Goal: Ask a question: Seek information or help from site administrators or community

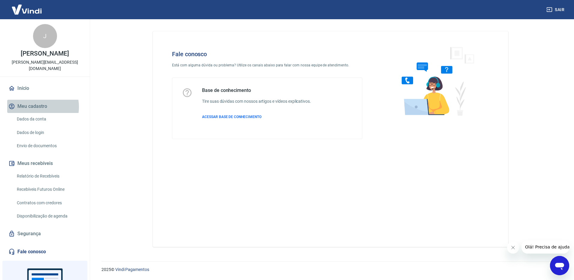
click at [36, 101] on button "Meu cadastro" at bounding box center [44, 106] width 75 height 13
click at [38, 113] on link "Dados da conta" at bounding box center [48, 119] width 68 height 12
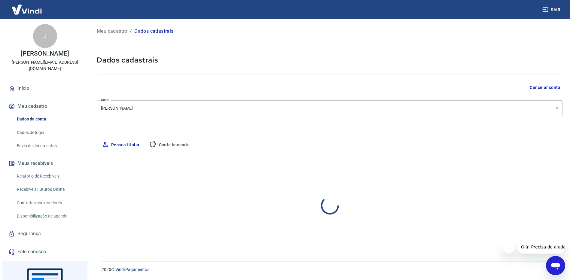
select select "RS"
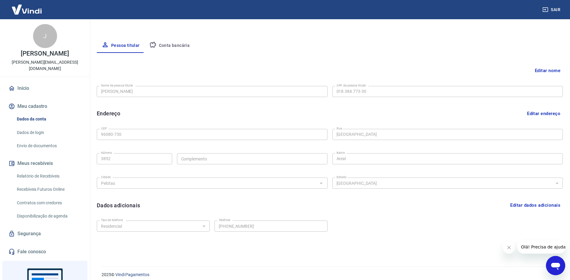
scroll to position [105, 0]
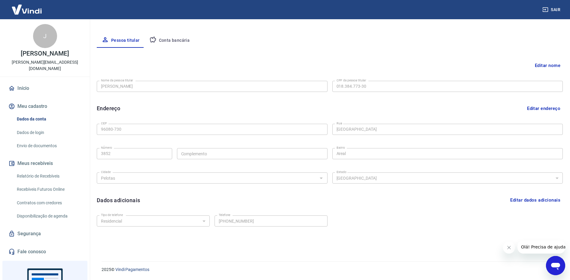
click at [521, 200] on button "Editar dados adicionais" at bounding box center [535, 199] width 55 height 11
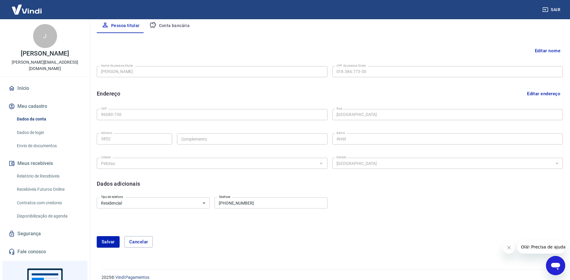
scroll to position [127, 0]
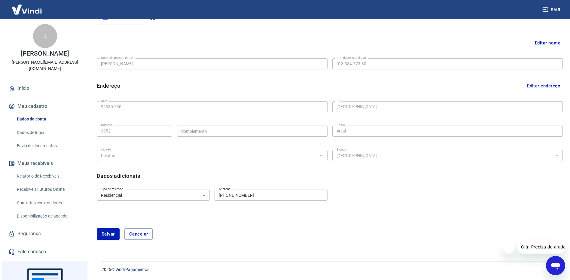
click at [262, 194] on input "[PHONE_NUMBER]" at bounding box center [270, 195] width 113 height 11
type input "[PHONE_NUMBER]"
click at [114, 234] on button "Salvar" at bounding box center [108, 233] width 23 height 11
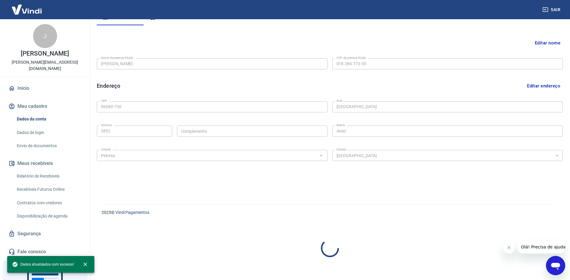
scroll to position [105, 0]
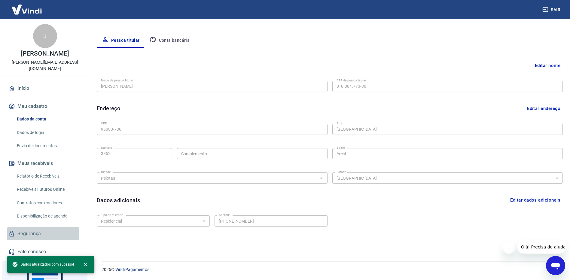
click at [22, 228] on link "Segurança" at bounding box center [44, 233] width 75 height 13
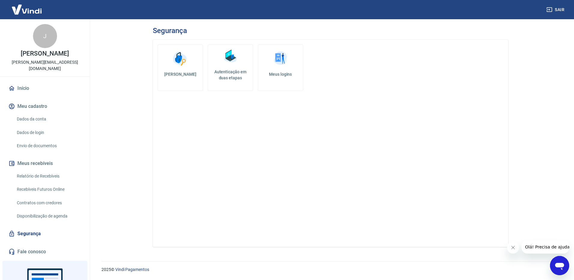
click at [188, 73] on h5 "[PERSON_NAME]" at bounding box center [180, 74] width 35 height 6
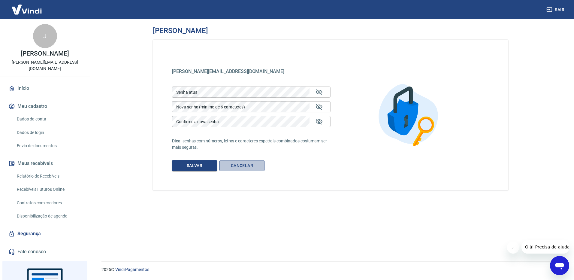
click at [251, 166] on link "Cancelar" at bounding box center [242, 165] width 45 height 11
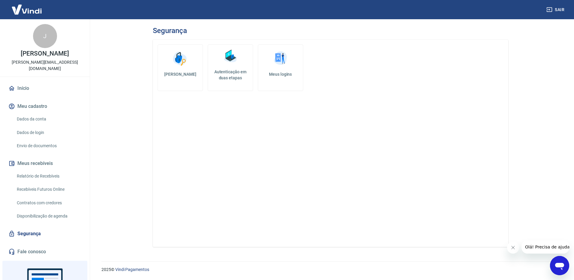
click at [231, 75] on h5 "Autenticação em duas etapas" at bounding box center [231, 75] width 40 height 12
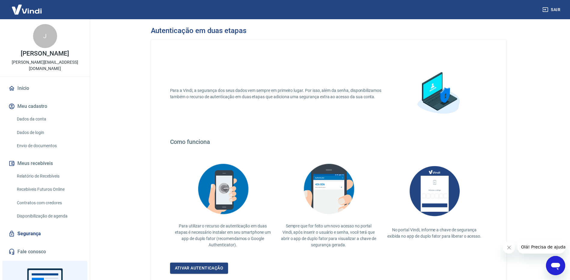
click at [28, 228] on link "Segurança" at bounding box center [44, 233] width 75 height 13
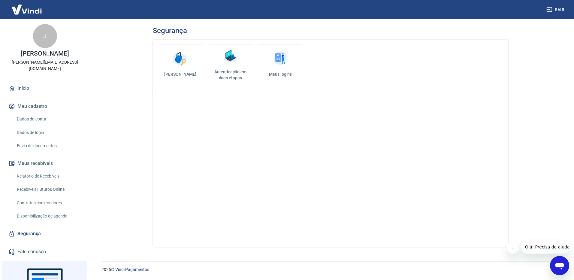
click at [278, 74] on h5 "Meus logins" at bounding box center [280, 74] width 35 height 6
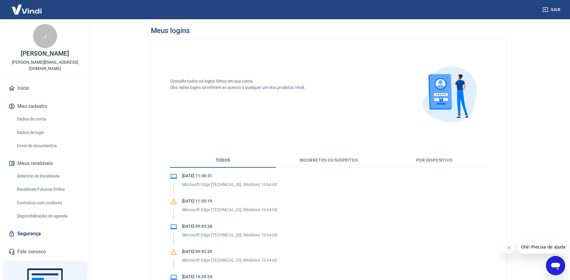
click at [327, 163] on button "Incorretos ou suspeitos" at bounding box center [329, 160] width 106 height 14
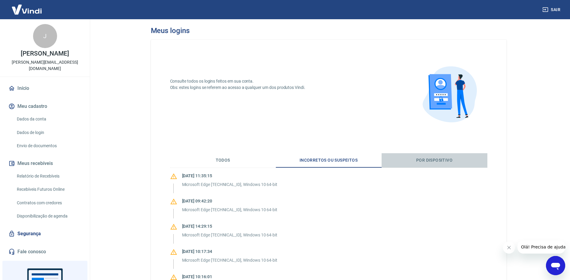
click at [429, 160] on button "Por dispositivo" at bounding box center [435, 160] width 106 height 14
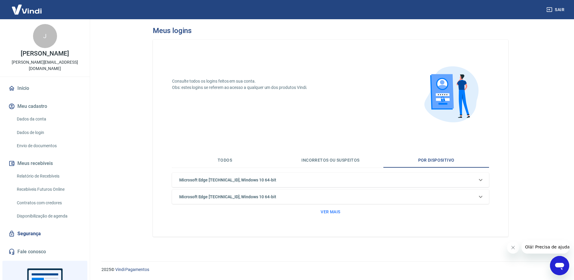
click at [36, 245] on link "Fale conosco" at bounding box center [44, 251] width 75 height 13
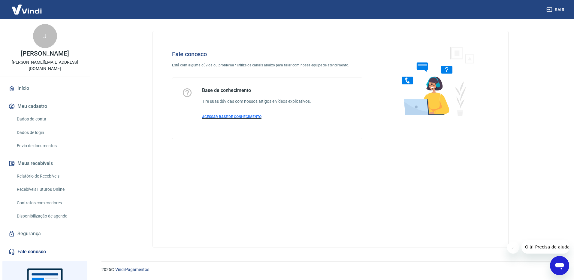
click at [246, 117] on span "ACESSAR BASE DE CONHECIMENTO" at bounding box center [231, 117] width 59 height 4
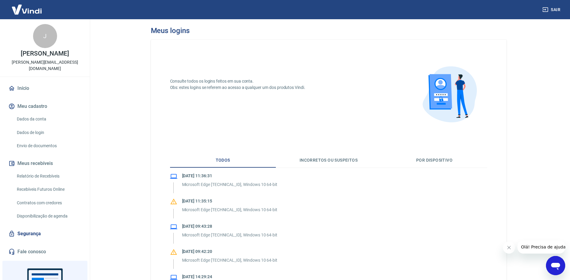
click at [26, 246] on link "Fale conosco" at bounding box center [44, 251] width 75 height 13
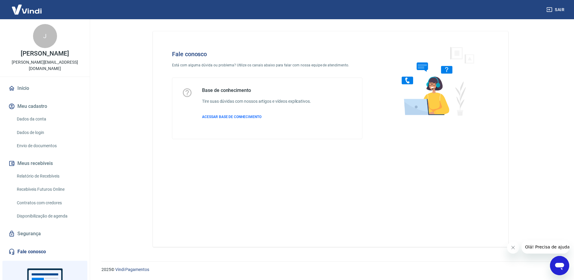
click at [541, 249] on button "Olá! Precisa de ajuda?" at bounding box center [549, 246] width 54 height 13
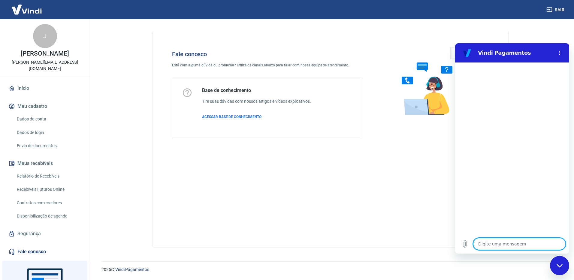
click at [504, 244] on textarea at bounding box center [519, 244] width 93 height 12
type textarea "b"
type textarea "x"
type textarea "bo"
type textarea "x"
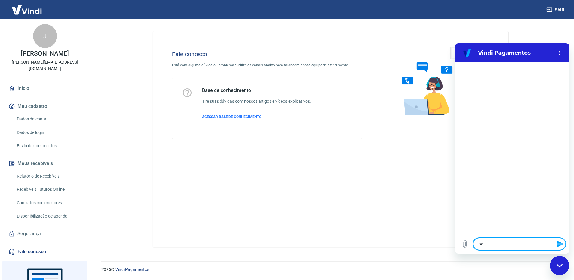
type textarea "bom"
type textarea "x"
type textarea "bom"
type textarea "x"
type textarea "bom d"
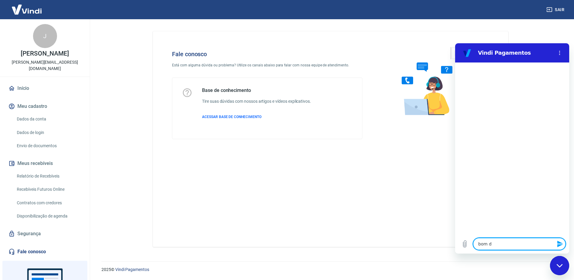
type textarea "x"
type textarea "bom di"
type textarea "x"
type textarea "bom dia"
type textarea "x"
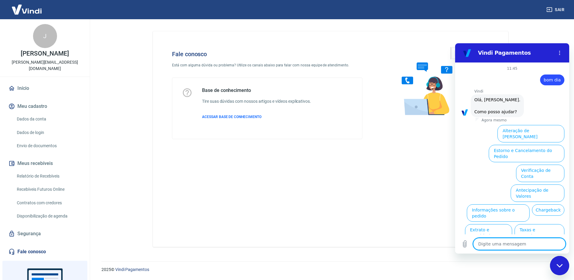
scroll to position [14, 0]
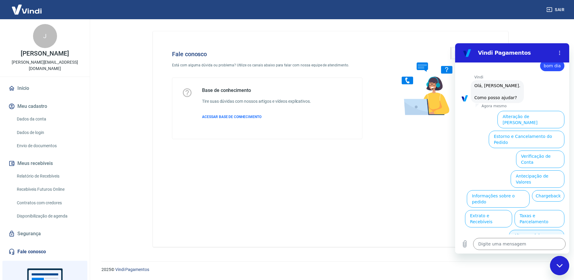
click at [544, 230] on button "Alterar celular verificado" at bounding box center [537, 238] width 56 height 17
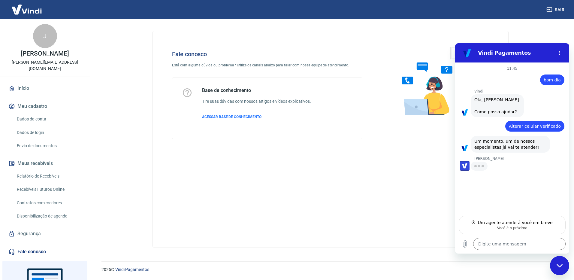
type textarea "x"
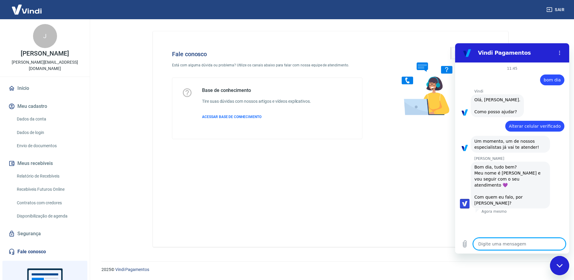
click at [497, 240] on textarea at bounding box center [519, 244] width 93 height 12
type textarea "O"
type textarea "x"
type textarea "Ol"
type textarea "x"
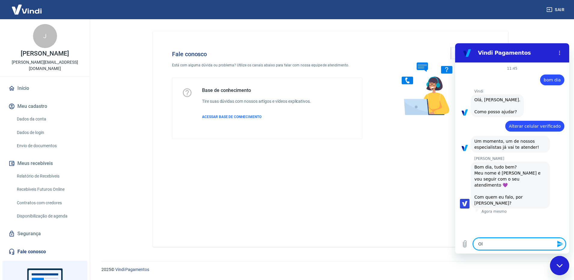
type textarea "[PERSON_NAME]"
type textarea "x"
type textarea "[PERSON_NAME]."
type textarea "x"
type textarea "[PERSON_NAME]."
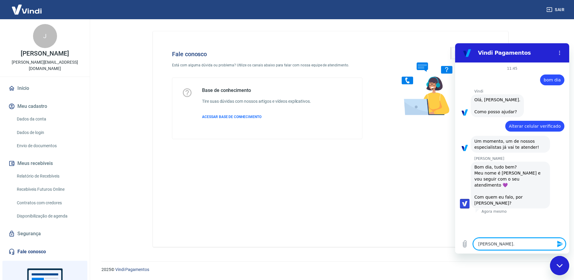
type textarea "x"
type textarea "[PERSON_NAME]. S"
type textarea "x"
type textarea "[PERSON_NAME]. So"
type textarea "x"
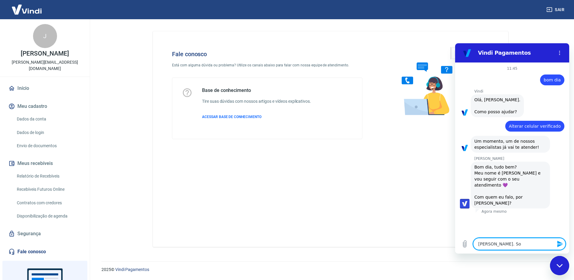
type textarea "[PERSON_NAME]. Sou"
type textarea "x"
type textarea "[PERSON_NAME]. Sou"
type textarea "x"
type textarea "[PERSON_NAME]. Sou ?J"
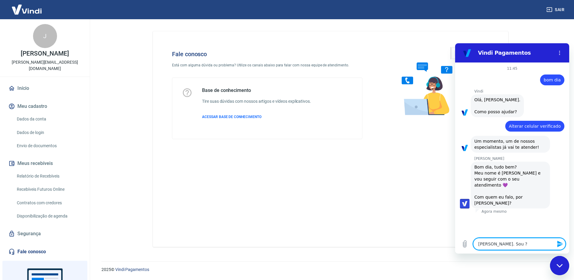
type textarea "x"
type textarea "[PERSON_NAME]. Sou ?Jo"
type textarea "x"
type textarea "[PERSON_NAME]. Sou ?Jos"
type textarea "x"
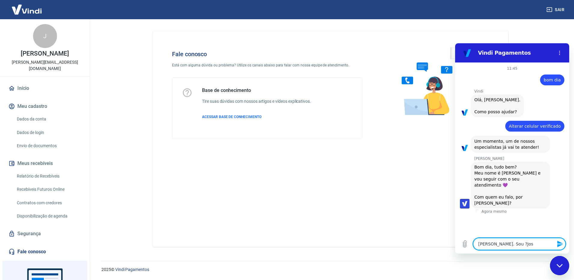
type textarea "[PERSON_NAME]. Sou ?[PERSON_NAME]"
type textarea "x"
type textarea "[PERSON_NAME]. Sou ?[PERSON_NAME]"
type textarea "x"
type textarea "[PERSON_NAME]. Sou ?[PERSON_NAME]"
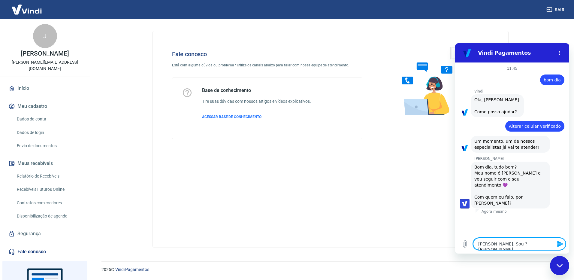
type textarea "x"
type textarea "[PERSON_NAME]. Sou ?[GEOGRAPHIC_DATA]"
type textarea "x"
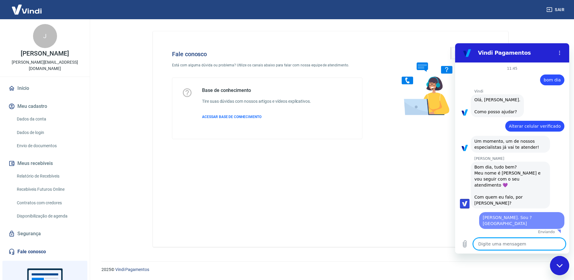
type textarea "x"
type textarea "/"
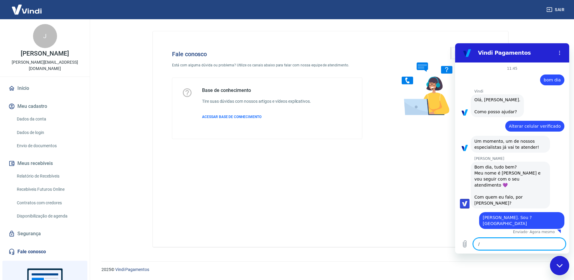
type textarea "x"
type textarea "/g"
type textarea "x"
type textarea "/go"
type textarea "x"
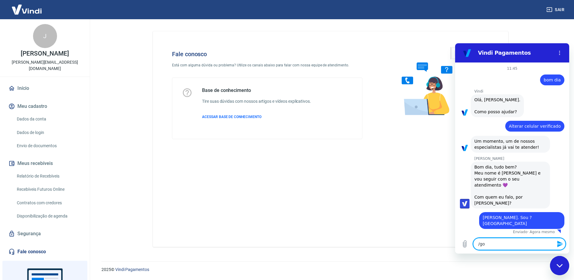
type textarea "/gos"
type textarea "x"
type textarea "/gost"
type textarea "x"
type textarea "/gosta"
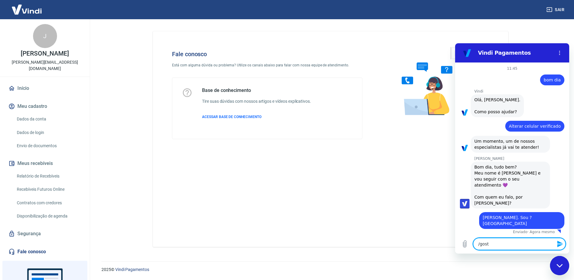
type textarea "x"
type textarea "/gostar"
type textarea "x"
type textarea "/gostari"
type textarea "x"
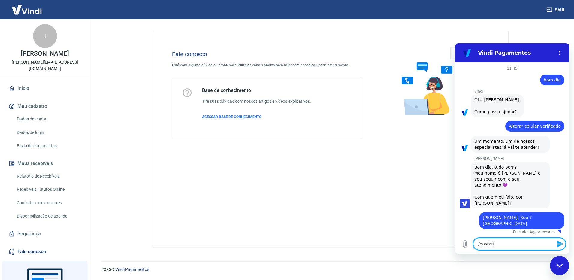
type textarea "/gostaria"
type textarea "x"
type textarea "/gostaria"
type textarea "x"
type textarea "/gostaria"
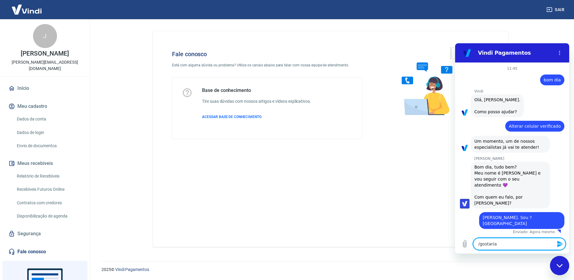
type textarea "x"
type textarea "/gostari"
type textarea "x"
type textarea "/gostar"
type textarea "x"
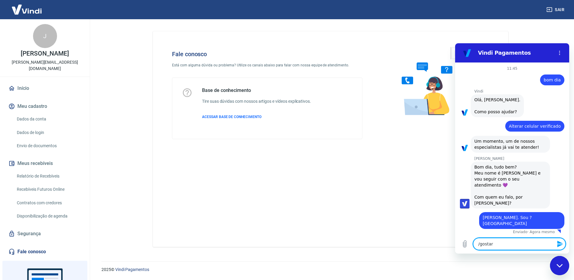
type textarea "/gosta"
type textarea "x"
type textarea "/gost"
type textarea "x"
type textarea "/gos"
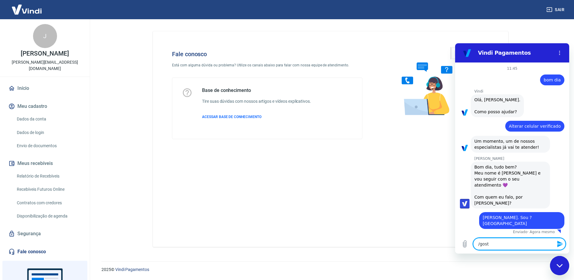
type textarea "x"
type textarea "/go"
type textarea "x"
type textarea "/g"
type textarea "x"
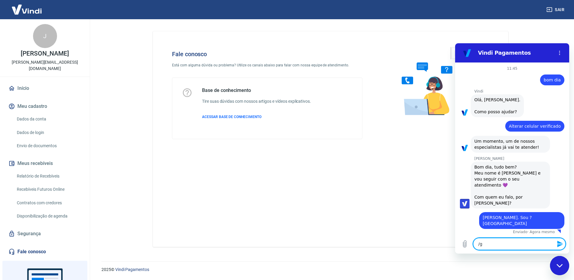
type textarea "/"
type textarea "x"
type textarea "G"
type textarea "x"
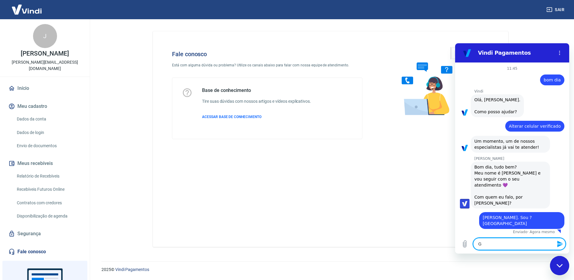
type textarea "Go"
type textarea "x"
type textarea "Gos"
type textarea "x"
type textarea "Gost"
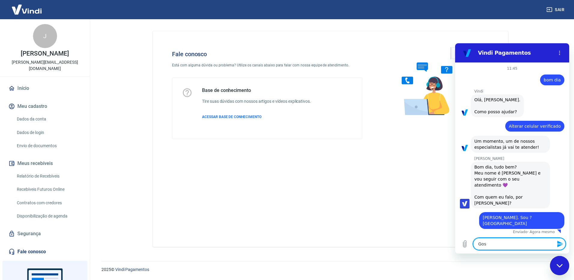
type textarea "x"
type textarea "Gosta"
type textarea "x"
type textarea "Gostar"
type textarea "x"
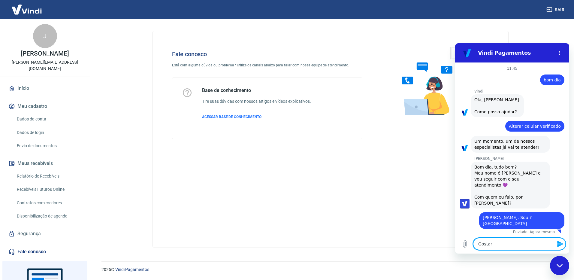
type textarea "Gostari"
type textarea "x"
type textarea "Gostaria"
type textarea "x"
type textarea "Gostaria"
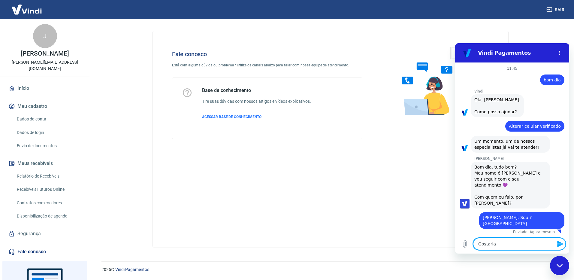
type textarea "x"
type textarea "Gostaria d"
type textarea "x"
type textarea "Gostaria da"
type textarea "x"
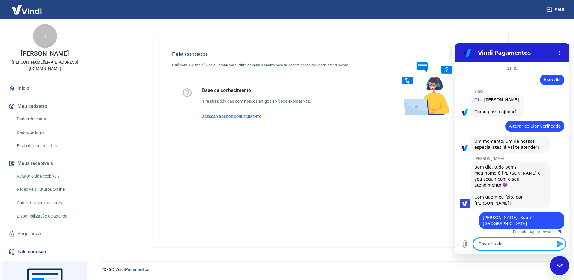
type textarea "Gostaria das"
type textarea "x"
type textarea "Gostaria das"
type textarea "x"
type textarea "Gostaria das i"
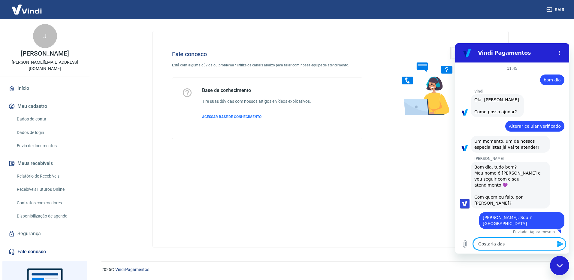
type textarea "x"
type textarea "Gostaria das in"
type textarea "x"
type textarea "Gostaria das ins"
type textarea "x"
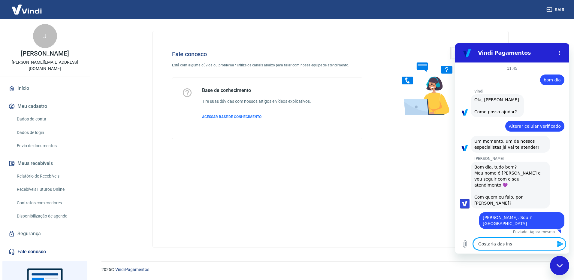
type textarea "Gostaria das inst"
type textarea "x"
type textarea "Gostaria das instr"
type textarea "x"
type textarea "Gostaria das instru"
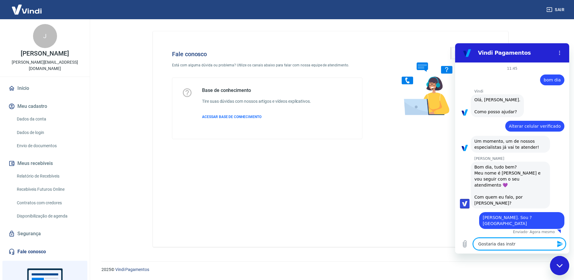
type textarea "x"
type textarea "Gostaria das instruç"
type textarea "x"
type textarea "Gostaria das instruçõ"
type textarea "x"
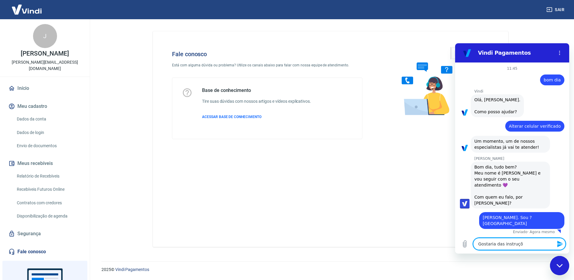
type textarea "Gostaria das instruçõe"
type textarea "x"
type textarea "Gostaria das instruções"
type textarea "x"
type textarea "Gostaria das instruções"
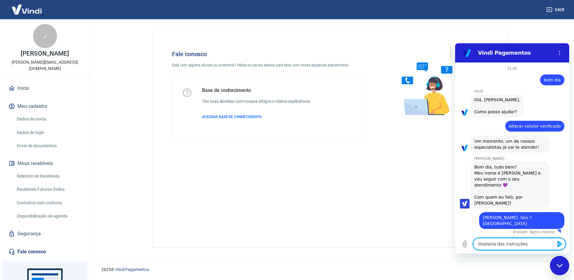
type textarea "x"
type textarea "Gostaria das instruções p"
type textarea "x"
type textarea "Gostaria das instruções pa"
type textarea "x"
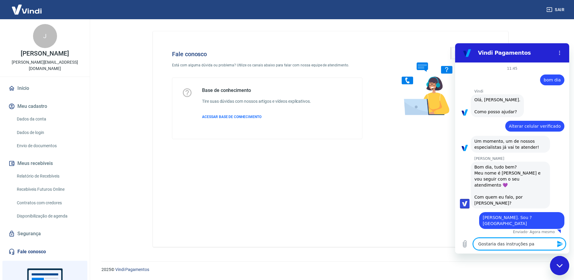
type textarea "Gostaria das instruções par"
type textarea "x"
type textarea "Gostaria das instruções para"
type textarea "x"
type textarea "Gostaria das instruções para"
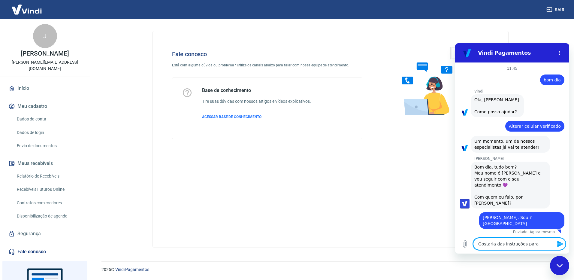
type textarea "x"
type textarea "Gostaria das instruções para m"
type textarea "x"
type textarea "Gostaria das instruções para mu"
type textarea "x"
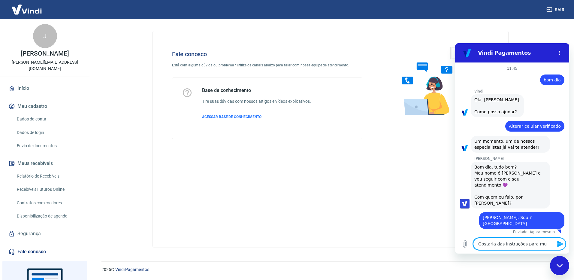
type textarea "Gostaria das instruções para mud"
type textarea "x"
type textarea "Gostaria das instruções para muda"
type textarea "x"
type textarea "Gostaria das instruções para mudar"
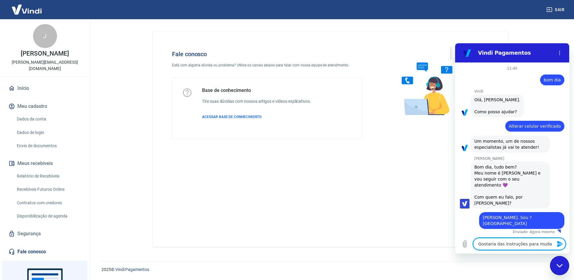
type textarea "x"
type textarea "Gostaria das instruções para mudar"
type textarea "x"
type textarea "Gostaria das instruções para mudar o"
type textarea "x"
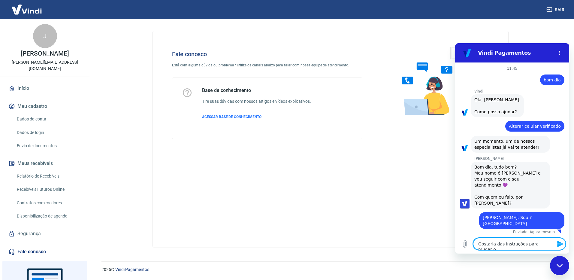
type textarea "Gostaria das instruções para mudar o"
type textarea "x"
type textarea "Gostaria das instruções para mudar o c"
type textarea "x"
type textarea "Gostaria das instruções para mudar o cu"
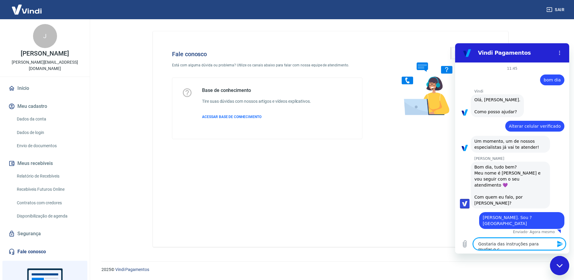
type textarea "x"
type textarea "Gostaria das instruções para mudar o cul"
type textarea "x"
type textarea "Gostaria das instruções para mudar o cule"
type textarea "x"
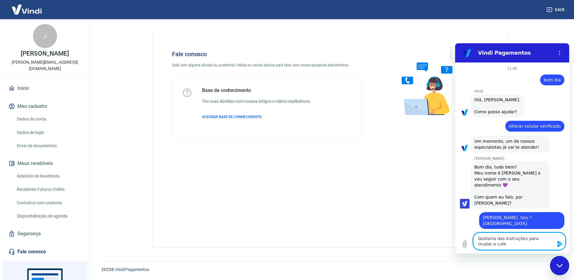
type textarea "Gostaria das instruções para mudar o culel"
type textarea "x"
type textarea "Gostaria das instruções para mudar o culela"
type textarea "x"
type textarea "Gostaria das instruções para mudar o culelar"
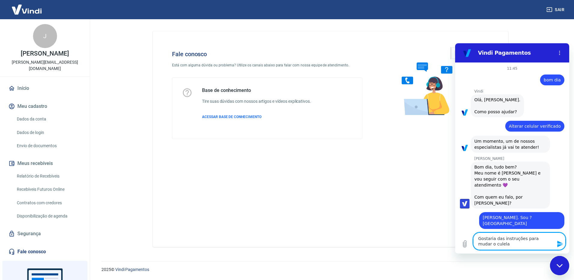
type textarea "x"
type textarea "Gostaria das instruções para mudar o culelar"
type textarea "x"
type textarea "Gostaria das instruções para mudar o culelar d"
type textarea "x"
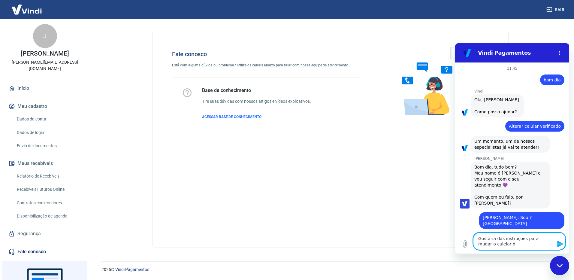
type textarea "Gostaria das instruções para mudar o culelar de"
type textarea "x"
type textarea "Gostaria das instruções para mudar o culelar de"
type textarea "x"
type textarea "Gostaria das instruções para mudar o clelar de"
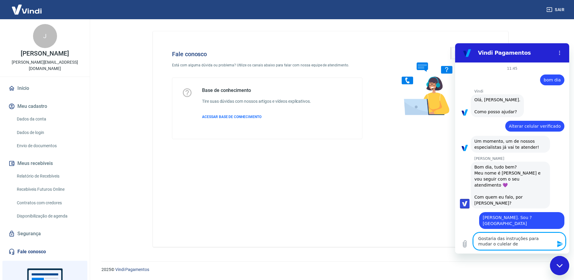
type textarea "x"
type textarea "Gostaria das instruções para mudar o celelar de"
type textarea "x"
type textarea "Gostaria das instruções para mudar o cellar de"
type textarea "x"
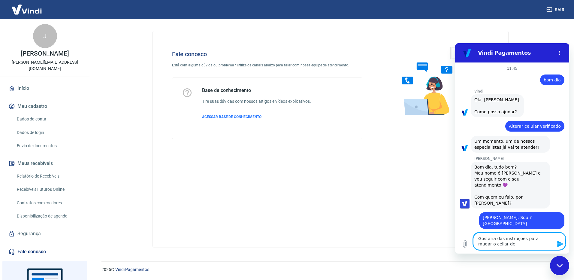
type textarea "Gostaria das instruções para mudar o celular de"
type textarea "x"
type textarea "Gostaria das instruções para mudar o celular de"
type textarea "x"
type textarea "Gostaria das instruções para mudar o celular de v"
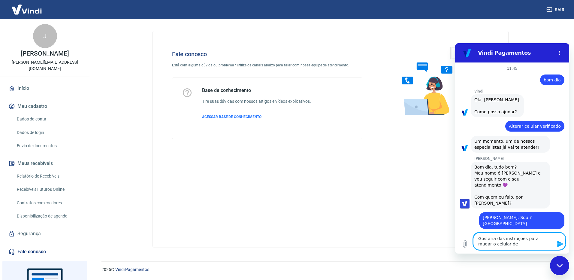
type textarea "x"
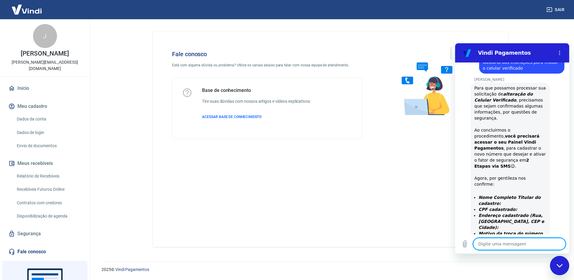
scroll to position [215, 0]
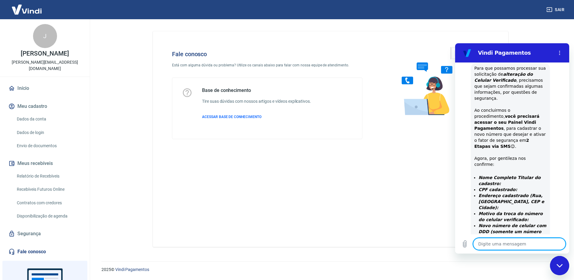
click at [487, 241] on textarea at bounding box center [519, 244] width 93 height 12
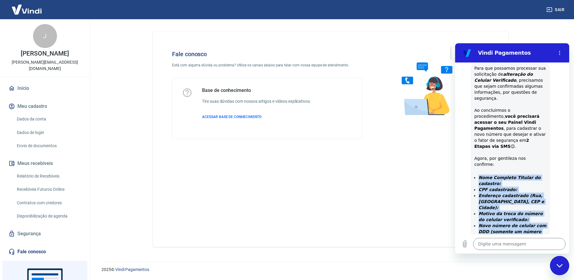
drag, startPoint x: 479, startPoint y: 140, endPoint x: 528, endPoint y: 197, distance: 74.6
click at [528, 197] on ul "Nome Completo Titular do cadastro: CPF cadastrado: Endereço cadastrado (Rua, Ba…" at bounding box center [511, 211] width 72 height 72
copy ul "Nome Completo Titular do cadastro: CPF cadastrado: Endereço cadastrado (Rua, Ba…"
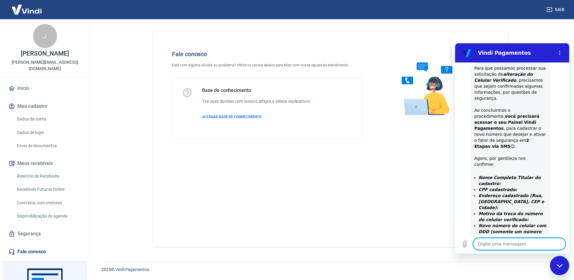
click at [508, 242] on textarea at bounding box center [519, 244] width 93 height 12
paste textarea "Nome Completo Titular do cadastro: CPF cadastrado: Endereço cadastrado (Rua, Ba…"
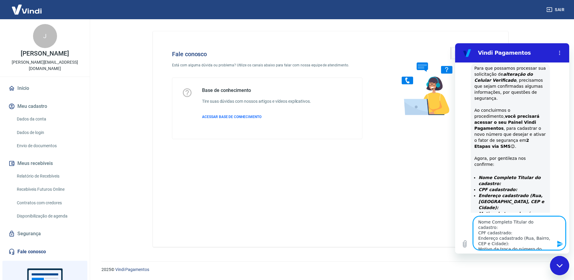
scroll to position [0, 0]
click at [515, 227] on textarea "Nome Completo Titular do cadastro: CPF cadastrado: Endereço cadastrado (Rua, Ba…" at bounding box center [519, 233] width 93 height 34
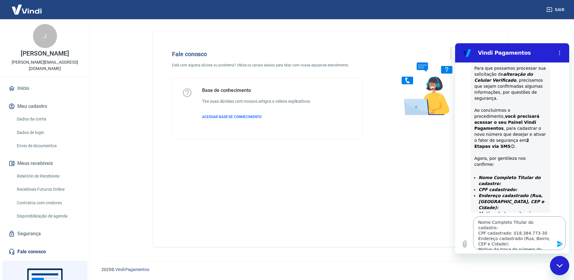
click at [497, 239] on textarea "Nome Completo Titular do cadastro: CPF cadastrado: 018.384.773-30 Endereço cada…" at bounding box center [519, 233] width 93 height 34
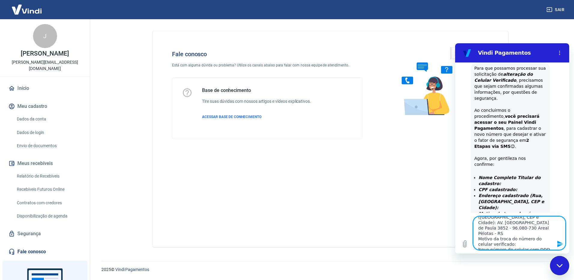
scroll to position [27, 0]
click at [507, 227] on textarea "Nome Completo Titular do cadastro: CPF cadastrado: 018.384.773-30 Endereço cada…" at bounding box center [519, 233] width 93 height 34
click at [507, 244] on textarea "Nome Completo Titular do cadastro: CPF cadastrado: 018.384.773-30 Endereço cada…" at bounding box center [519, 233] width 93 height 34
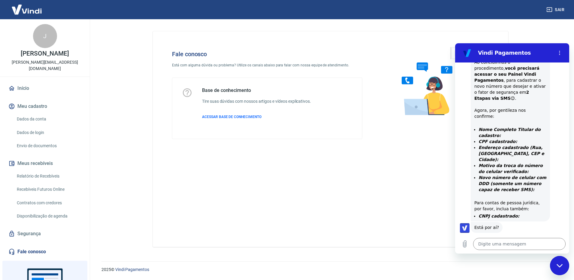
scroll to position [313, 0]
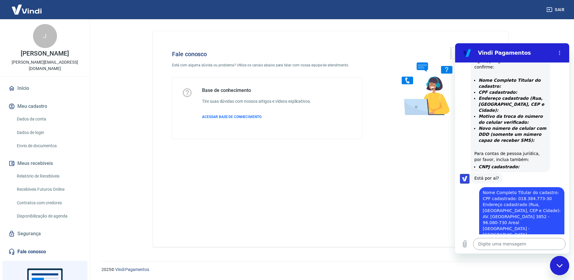
click at [515, 248] on textarea at bounding box center [519, 244] width 93 height 12
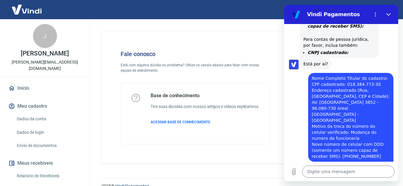
scroll to position [390, 0]
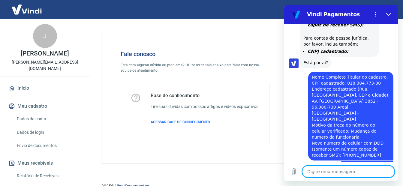
click at [330, 172] on textarea at bounding box center [349, 172] width 93 height 12
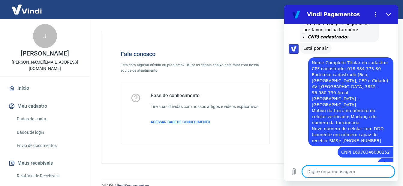
scroll to position [442, 0]
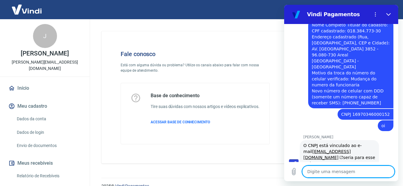
click at [333, 173] on textarea at bounding box center [349, 172] width 93 height 12
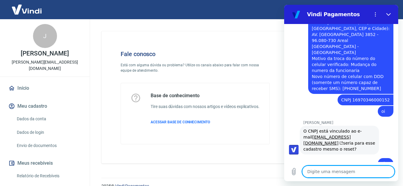
scroll to position [468, 0]
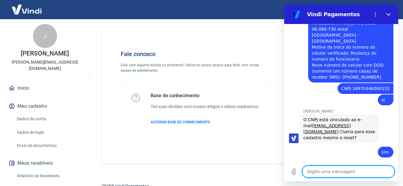
click at [331, 173] on textarea at bounding box center [349, 172] width 93 height 12
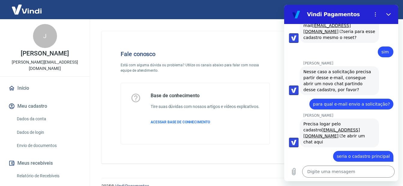
scroll to position [569, 0]
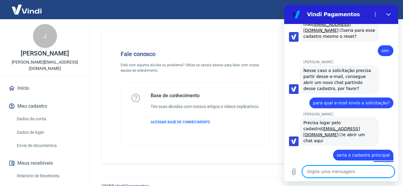
click at [350, 167] on textarea at bounding box center [349, 172] width 93 height 12
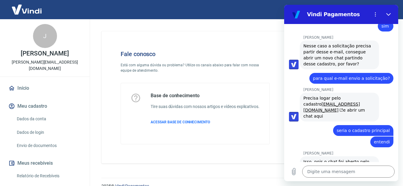
scroll to position [595, 0]
